Goal: Information Seeking & Learning: Find specific fact

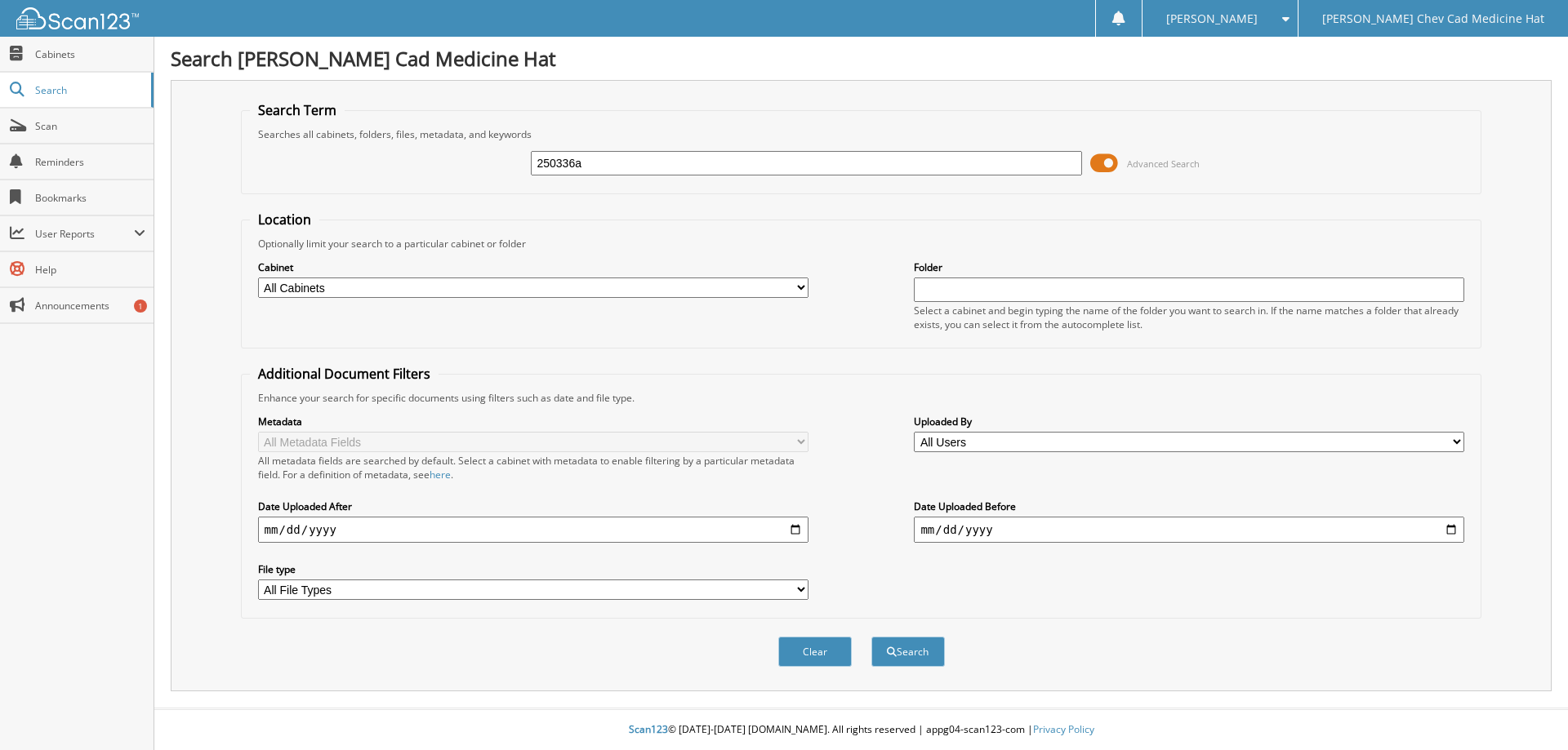
type input "250336a"
click at [871, 637] on button "Search" at bounding box center [908, 653] width 74 height 31
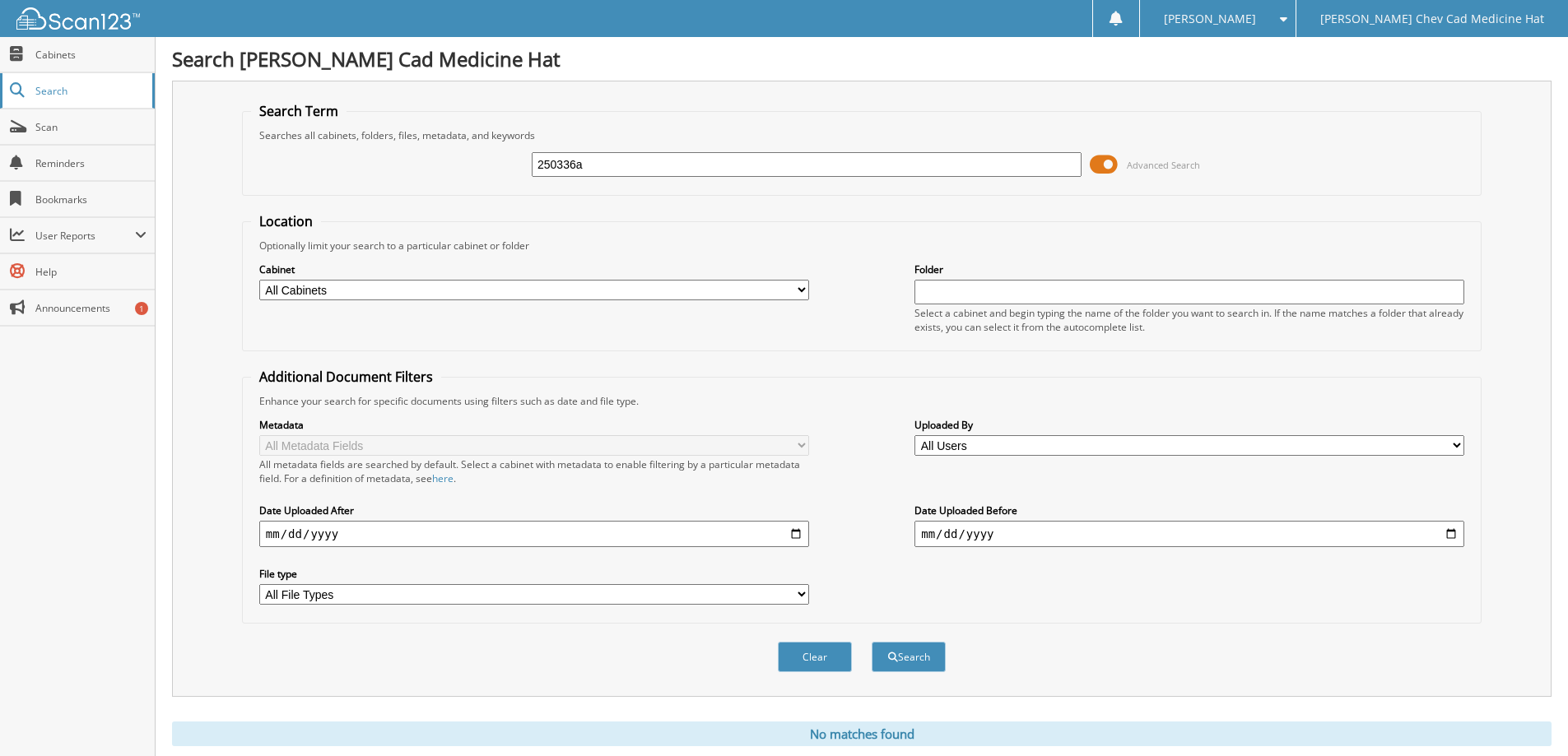
click at [61, 99] on link "Search" at bounding box center [77, 91] width 155 height 36
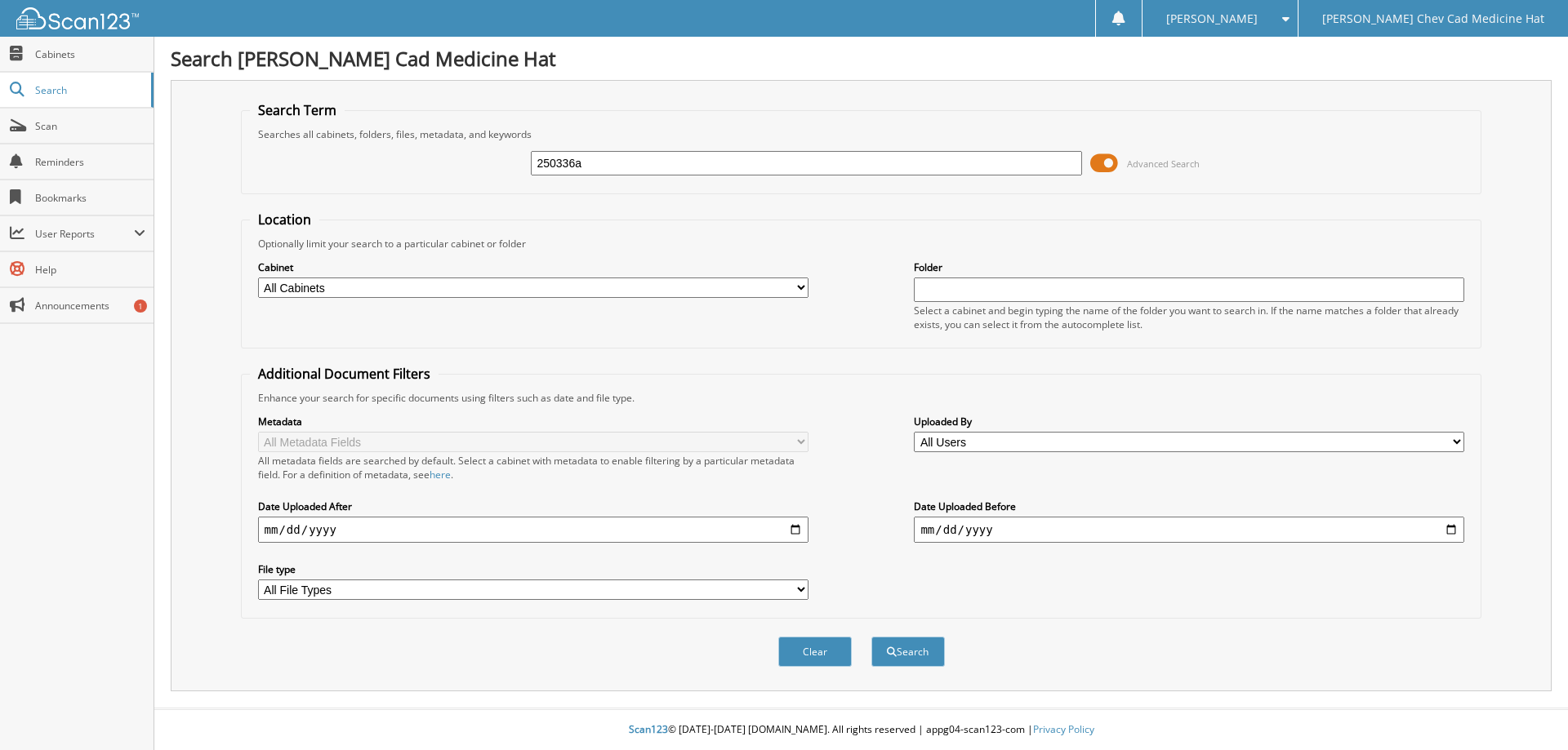
type input "250336a"
click at [935, 675] on div "Clear Search" at bounding box center [861, 652] width 1241 height 66
click at [932, 663] on button "Search" at bounding box center [908, 653] width 74 height 31
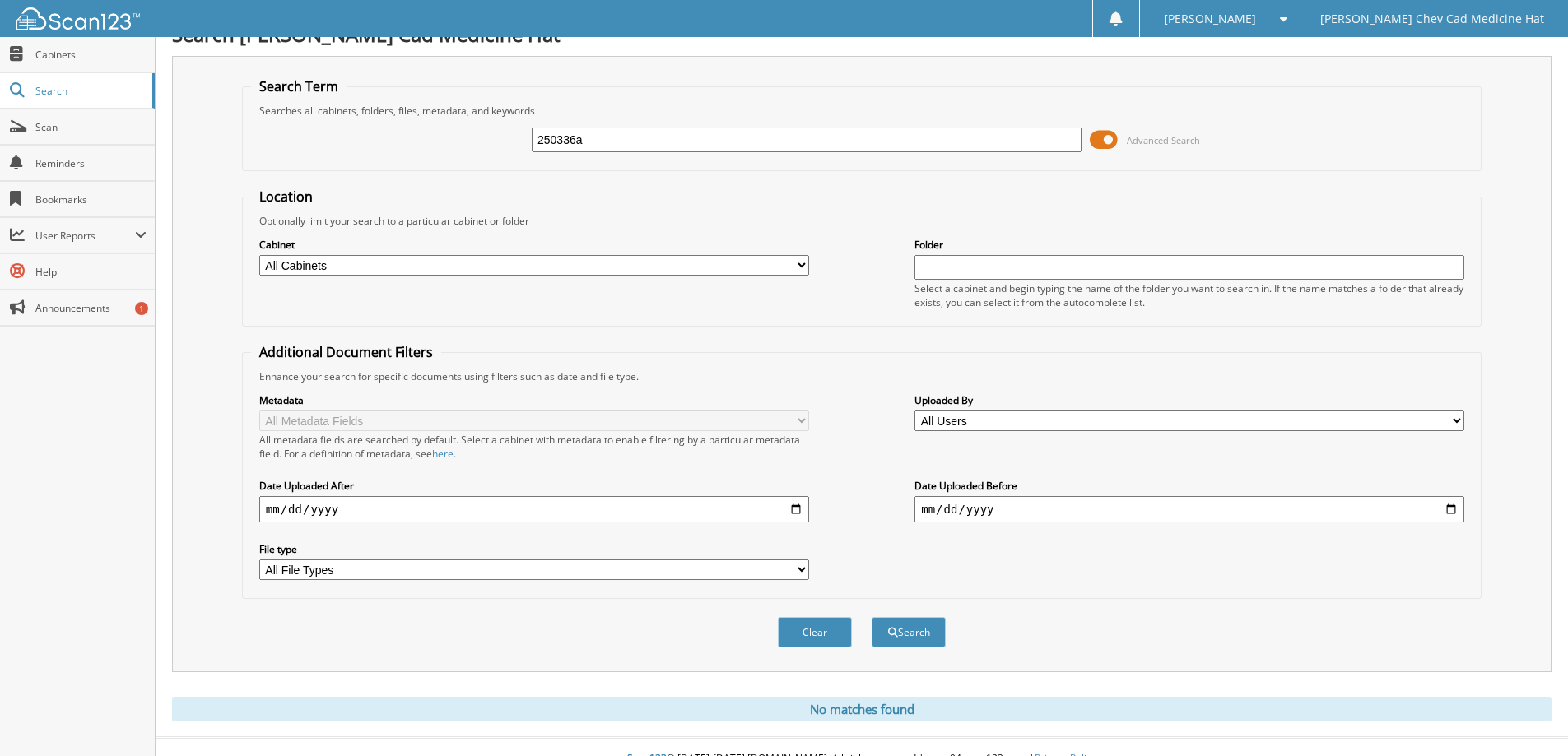
scroll to position [48, 0]
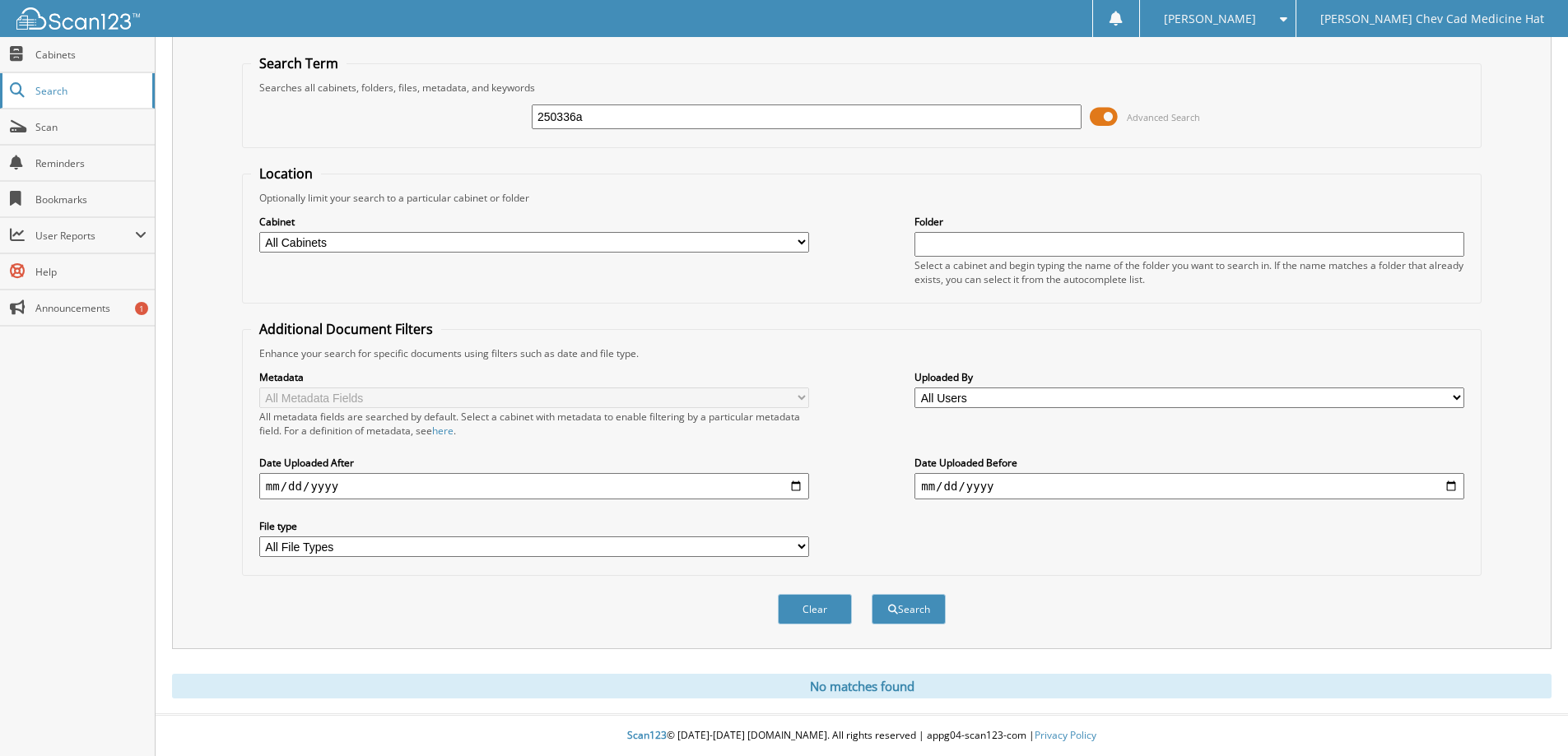
click at [56, 96] on span "Search" at bounding box center [90, 91] width 109 height 14
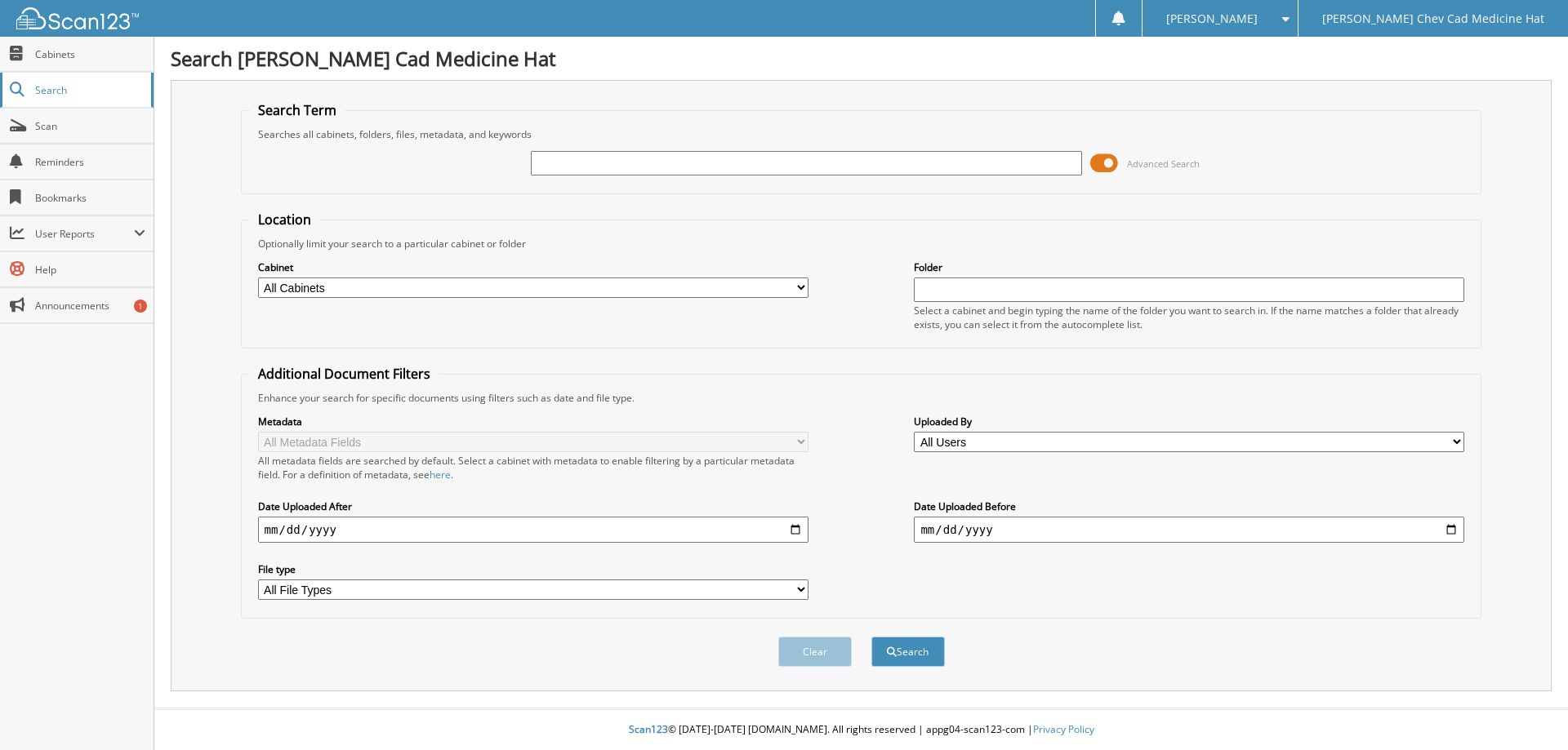
click at [74, 96] on span "Search" at bounding box center [89, 90] width 108 height 14
click at [869, 167] on input "text" at bounding box center [806, 163] width 550 height 25
type input "250336a"
click at [1156, 290] on input "text" at bounding box center [1189, 290] width 550 height 25
click at [871, 637] on button "Search" at bounding box center [908, 653] width 74 height 31
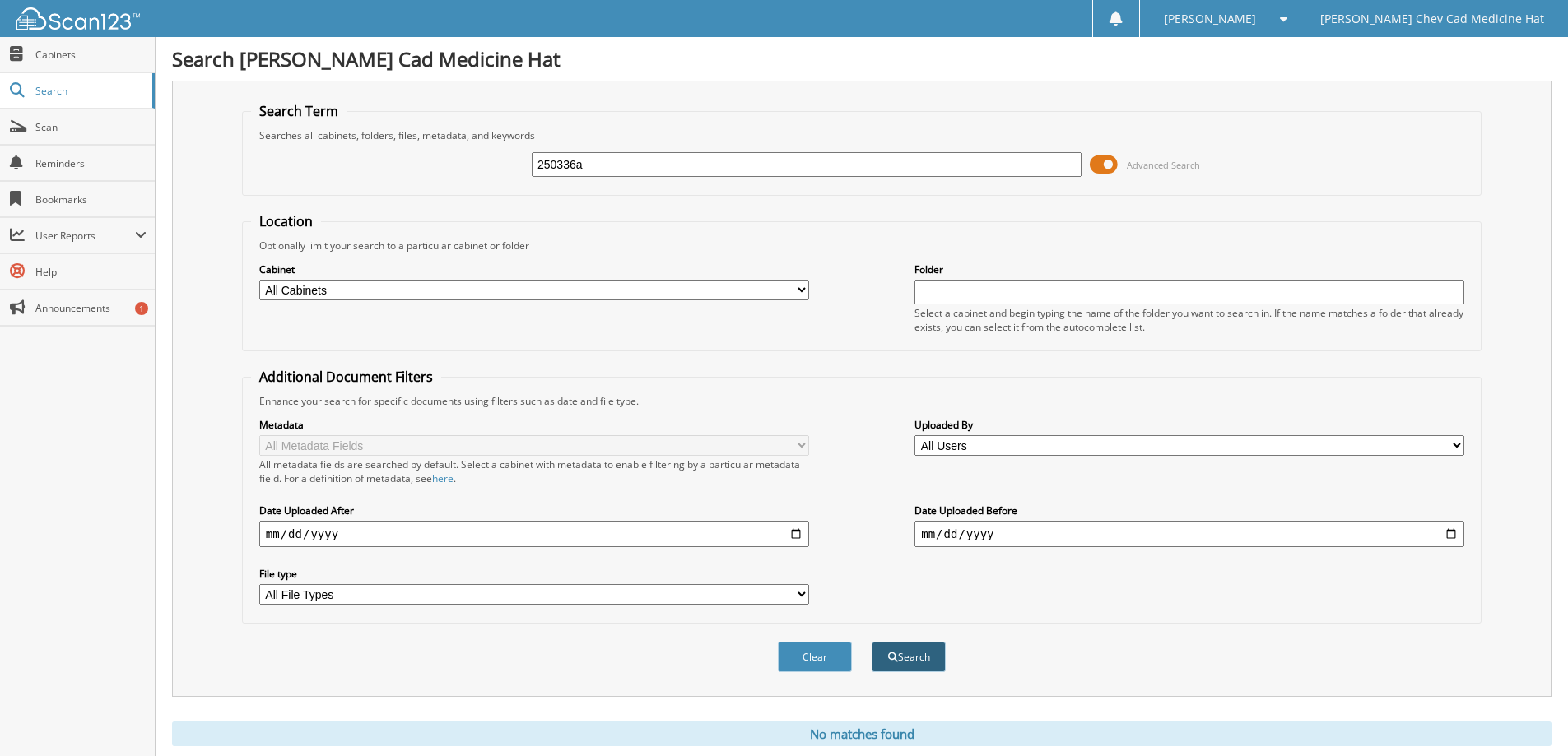
click at [900, 656] on button "Search" at bounding box center [908, 658] width 74 height 31
